Goal: Information Seeking & Learning: Understand process/instructions

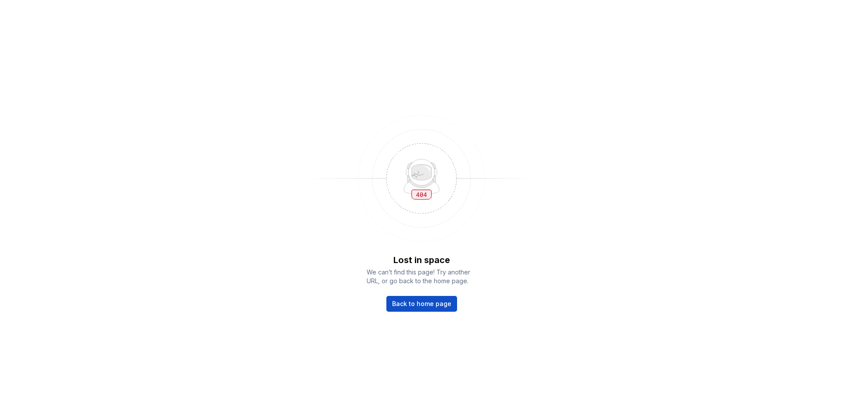
click at [442, 294] on div "Lost in space We can’t find this page! Try another URL, or go back to the home …" at bounding box center [421, 283] width 110 height 58
click at [442, 302] on span "Back to home page" at bounding box center [421, 304] width 59 height 9
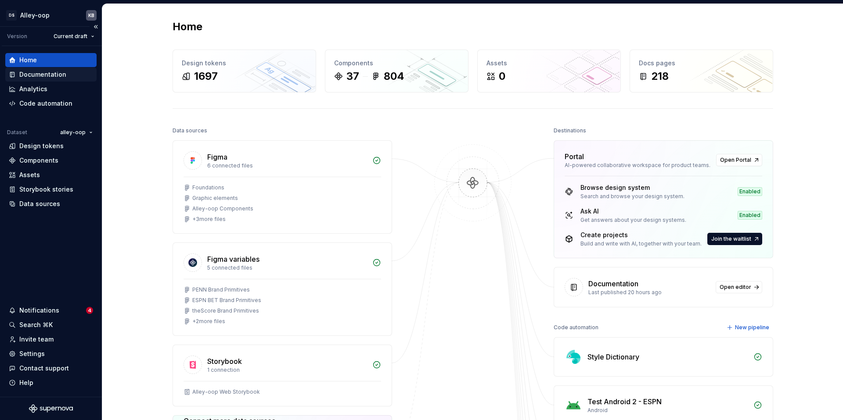
click at [39, 74] on div "Documentation" at bounding box center [42, 74] width 47 height 9
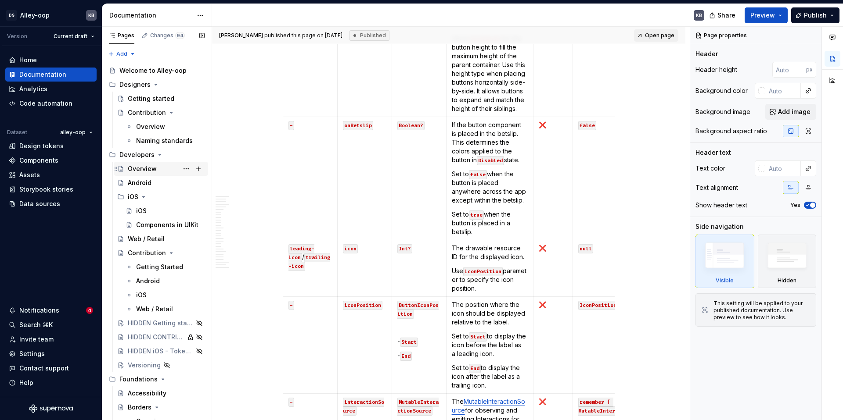
scroll to position [1592, 0]
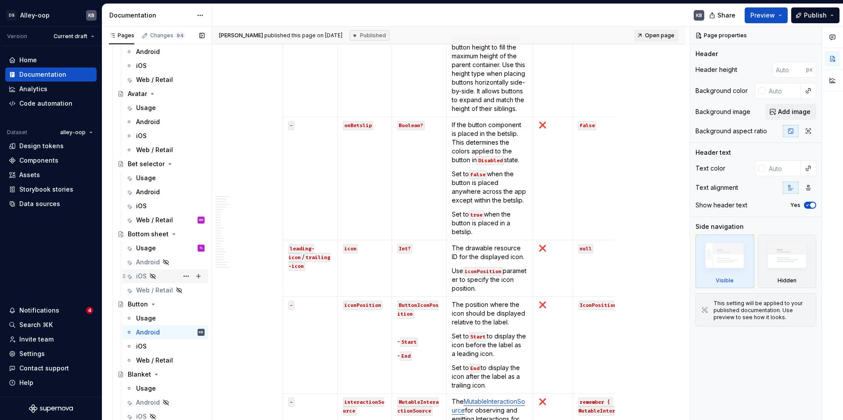
click at [162, 274] on div "iOS" at bounding box center [170, 276] width 68 height 12
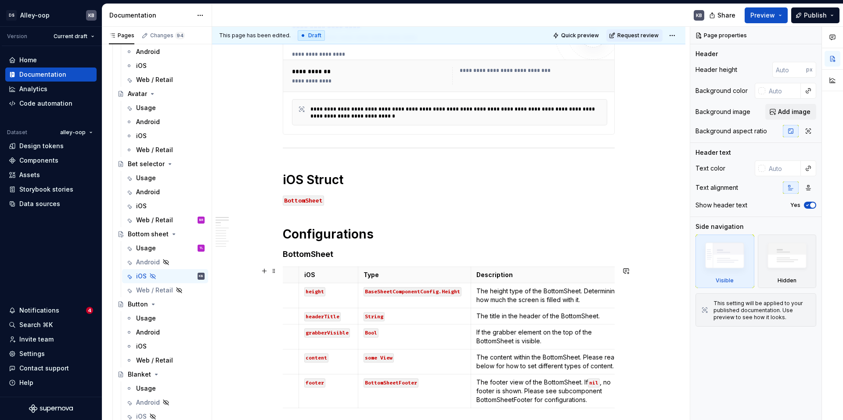
scroll to position [0, 39]
click at [549, 318] on p "The title in the header of the BottomSheet." at bounding box center [547, 316] width 149 height 9
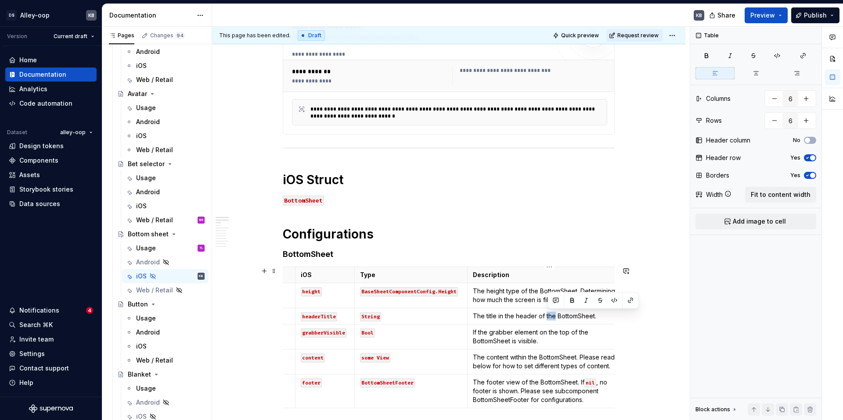
click at [549, 318] on p "The title in the header of the BottomSheet." at bounding box center [547, 316] width 149 height 9
click at [545, 316] on p "The title in the header of the BottomSheet." at bounding box center [547, 316] width 149 height 9
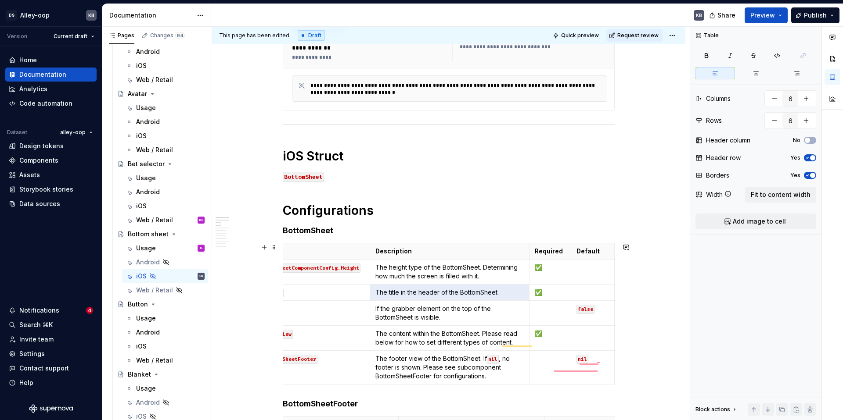
scroll to position [0, 0]
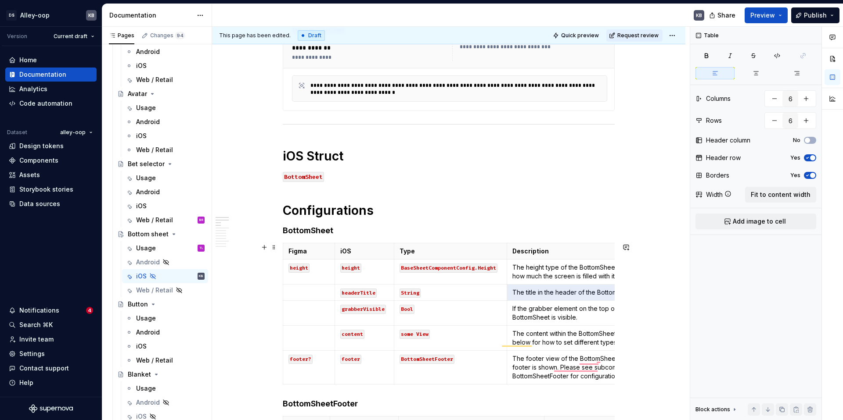
click at [359, 304] on td "grabberVisible" at bounding box center [363, 313] width 59 height 25
click at [360, 306] on code "grabberVisible" at bounding box center [363, 309] width 46 height 9
click at [363, 311] on code "grabberVisible" at bounding box center [363, 309] width 46 height 9
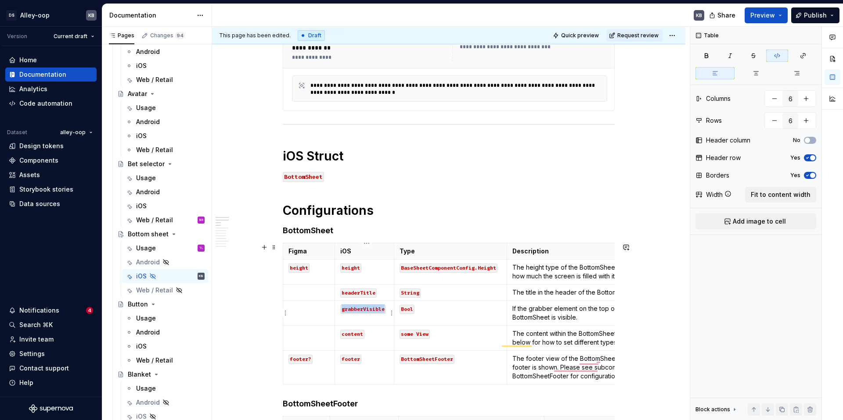
click at [363, 311] on code "grabberVisible" at bounding box center [363, 309] width 46 height 9
click at [366, 310] on code "grabberVisible" at bounding box center [363, 309] width 46 height 9
copy code "grabberVisible"
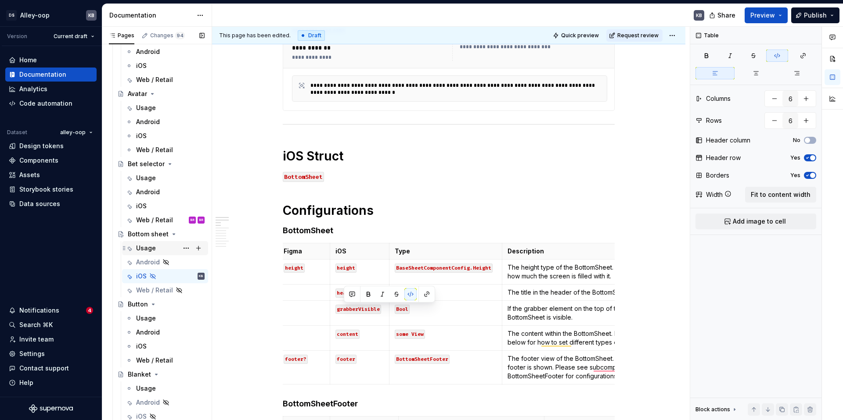
click at [151, 249] on div "Usage" at bounding box center [146, 248] width 20 height 9
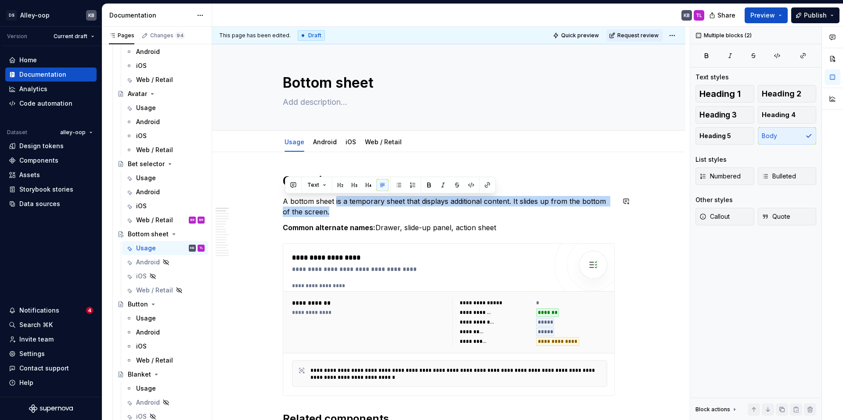
drag, startPoint x: 338, startPoint y: 203, endPoint x: 334, endPoint y: 217, distance: 15.0
copy p "is a temporary sheet that displays additional content. It slides up from the bo…"
click at [351, 141] on link "iOS" at bounding box center [350, 141] width 11 height 7
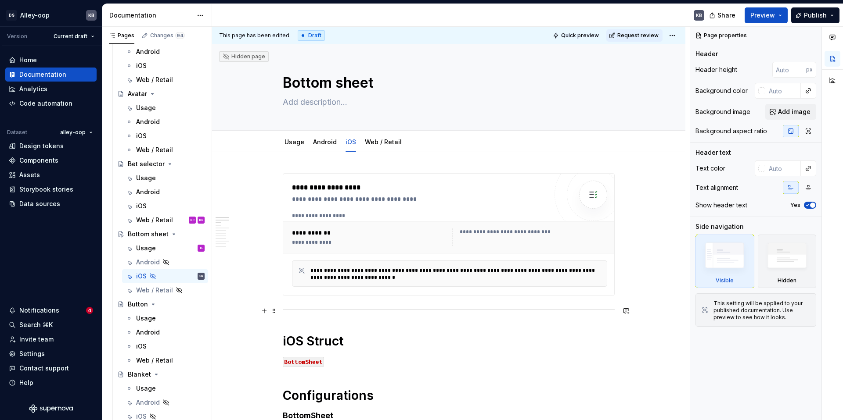
scroll to position [177, 0]
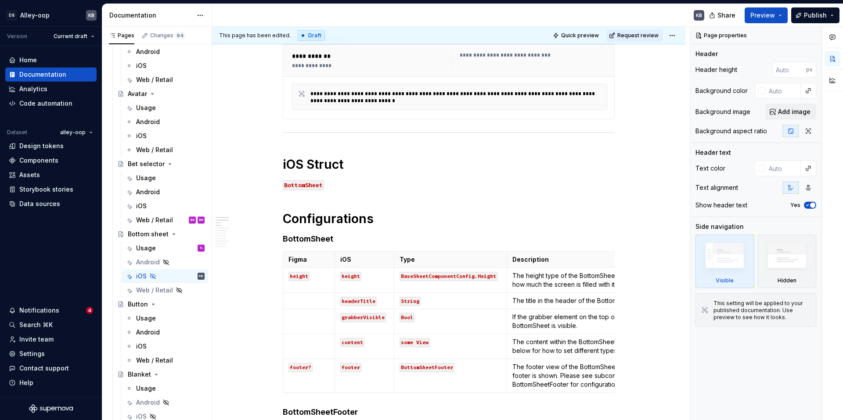
type textarea "*"
